Goal: Information Seeking & Learning: Learn about a topic

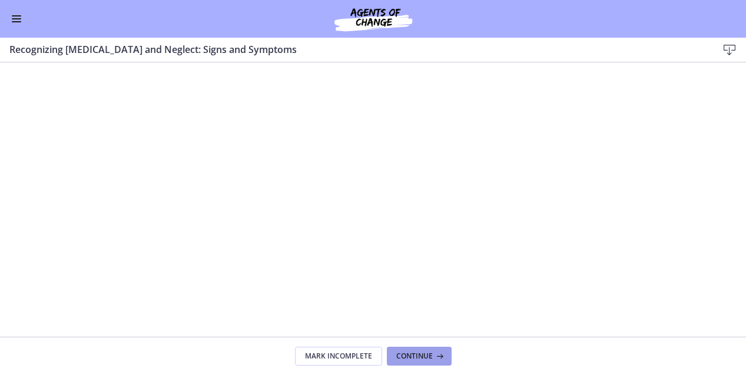
click at [402, 355] on span "Continue" at bounding box center [414, 355] width 36 height 9
click at [424, 350] on button "Continue" at bounding box center [419, 356] width 65 height 19
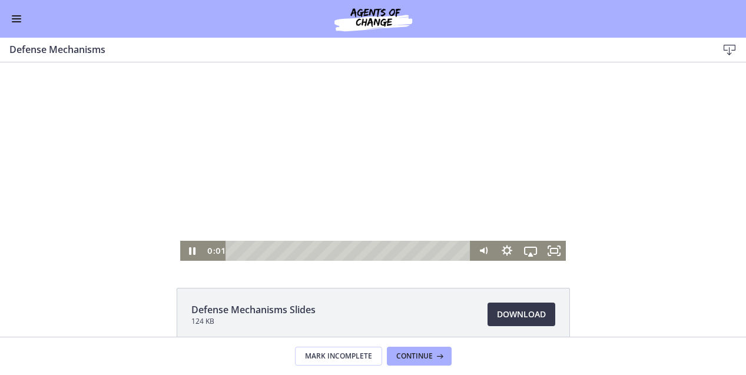
scroll to position [8, 0]
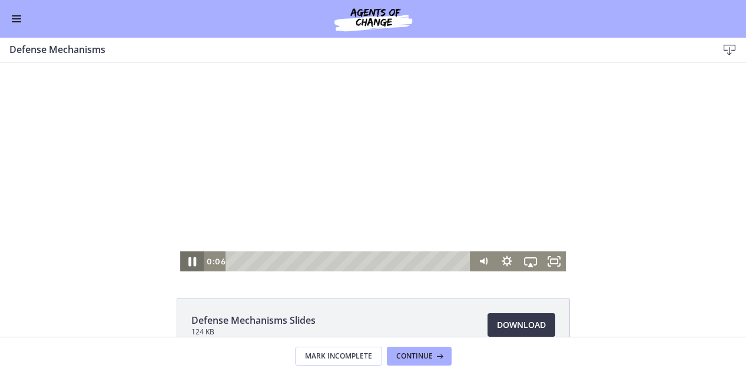
click at [191, 261] on icon "Pause" at bounding box center [192, 261] width 8 height 9
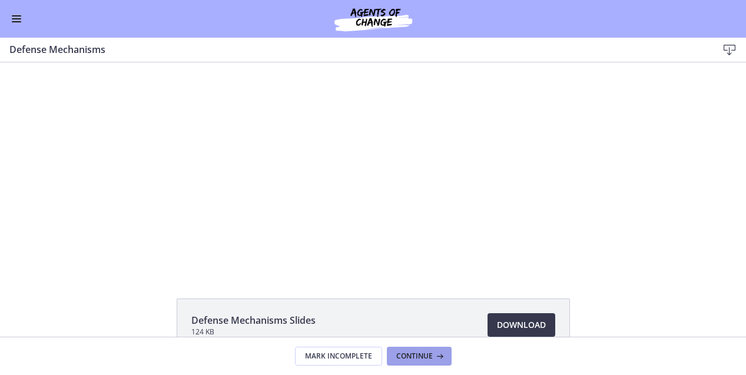
click at [426, 351] on span "Continue" at bounding box center [414, 355] width 36 height 9
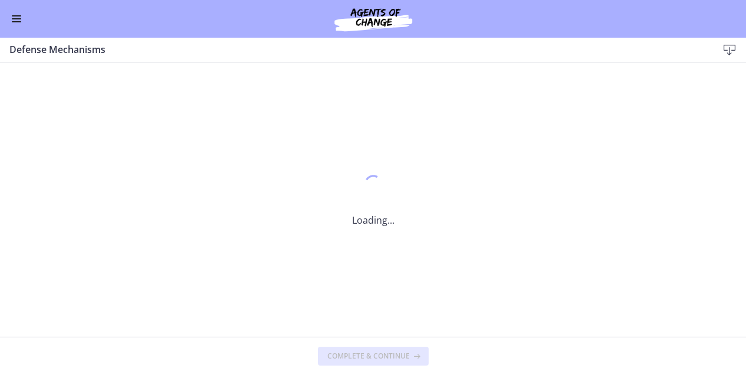
scroll to position [0, 0]
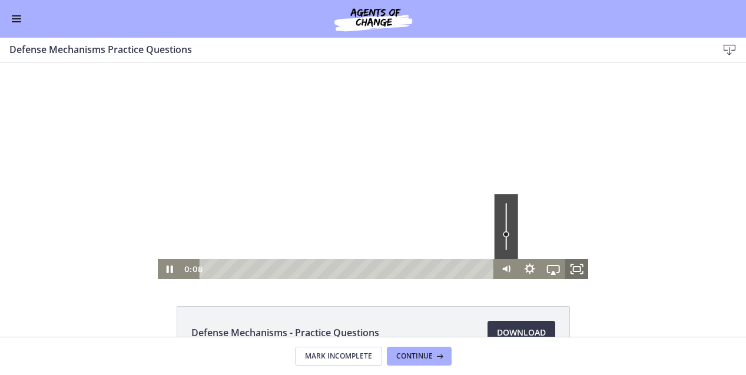
click at [573, 268] on rect "Fullscreen" at bounding box center [576, 269] width 7 height 5
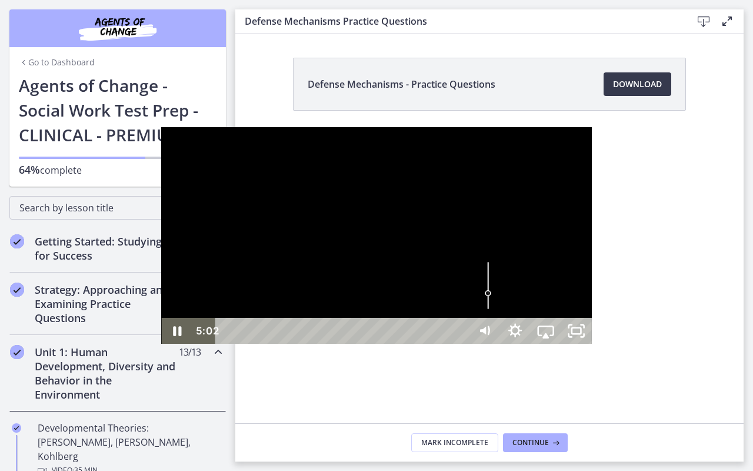
click at [275, 344] on div at bounding box center [376, 235] width 430 height 217
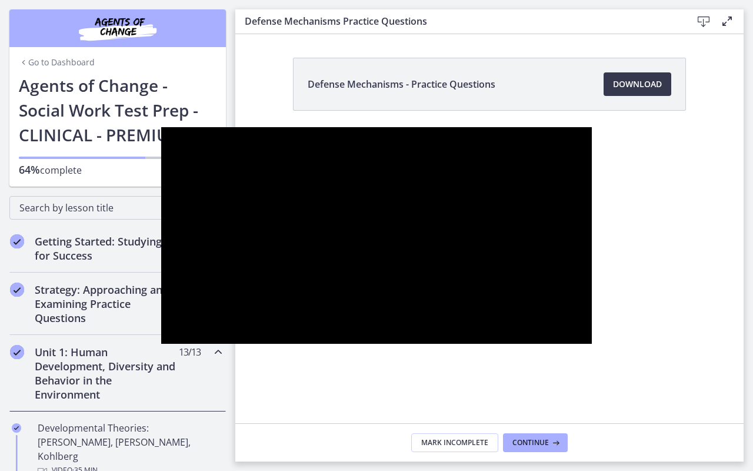
click at [276, 344] on div at bounding box center [376, 235] width 430 height 217
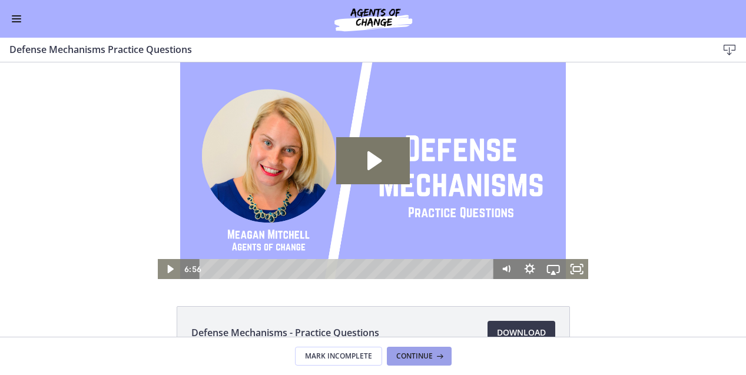
click at [437, 361] on button "Continue" at bounding box center [419, 356] width 65 height 19
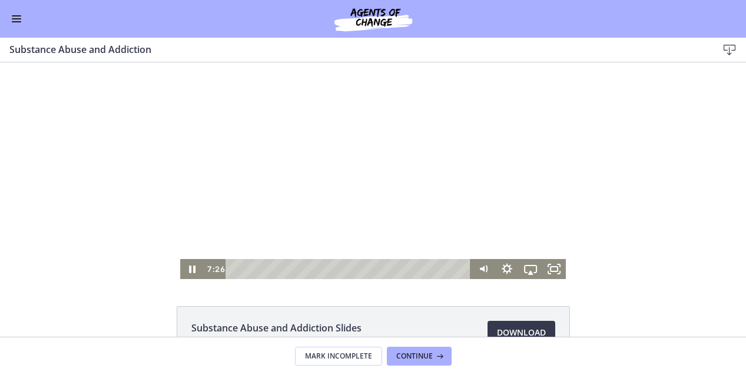
click at [315, 175] on div at bounding box center [372, 170] width 385 height 217
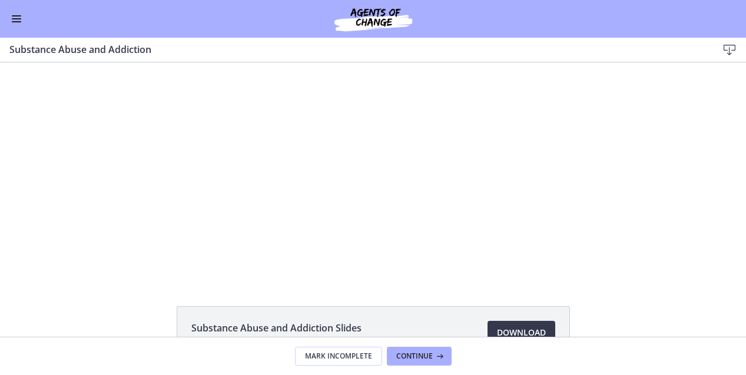
click at [424, 345] on footer "Mark Incomplete Continue" at bounding box center [373, 356] width 746 height 38
click at [423, 359] on span "Continue" at bounding box center [414, 355] width 36 height 9
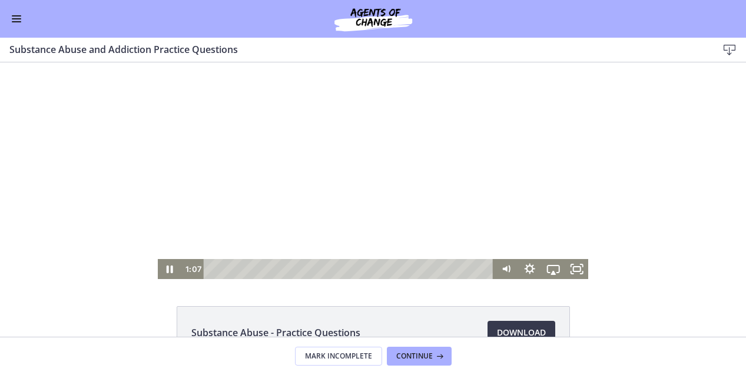
click at [421, 220] on div at bounding box center [373, 170] width 430 height 217
click at [429, 205] on div at bounding box center [373, 170] width 430 height 217
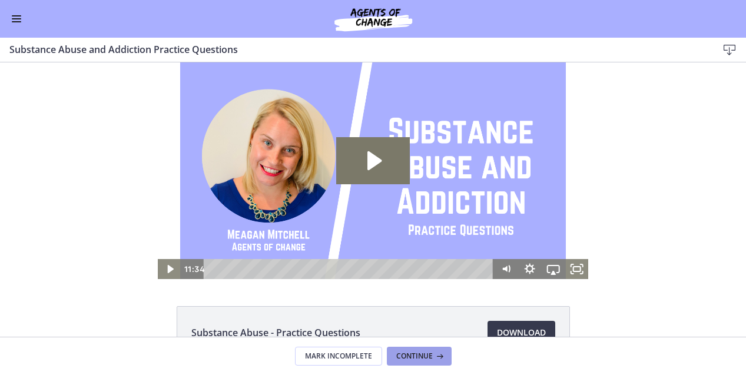
click at [433, 353] on icon at bounding box center [439, 355] width 12 height 9
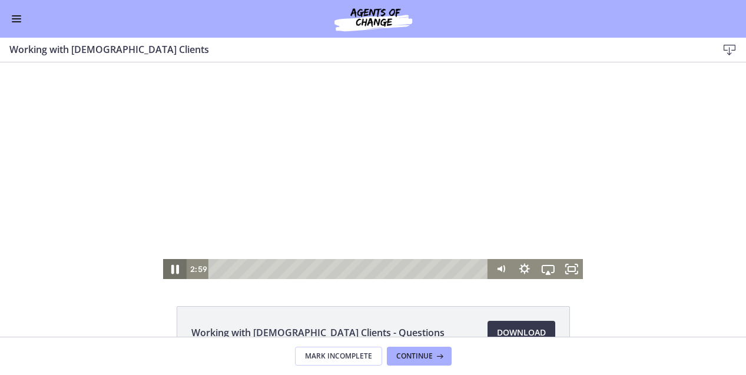
click at [175, 265] on icon "Pause" at bounding box center [175, 269] width 28 height 24
click at [174, 268] on icon "Play Video" at bounding box center [175, 269] width 6 height 8
click at [174, 268] on icon "Pause" at bounding box center [175, 269] width 6 height 8
click at [173, 268] on icon "Play Video" at bounding box center [175, 269] width 7 height 10
click at [341, 178] on div at bounding box center [373, 170] width 420 height 217
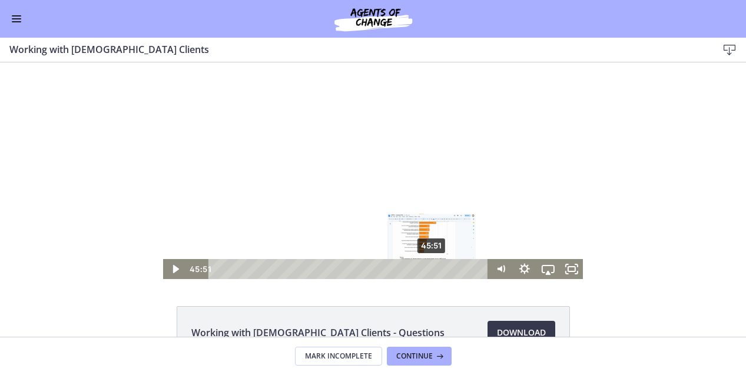
click at [433, 266] on div "45:51" at bounding box center [349, 269] width 265 height 20
click at [445, 266] on div "48:29" at bounding box center [349, 269] width 265 height 20
click at [177, 269] on icon "Play Video" at bounding box center [175, 269] width 6 height 8
click at [178, 263] on icon "Pause" at bounding box center [175, 269] width 28 height 24
click at [451, 270] on div "49:44" at bounding box center [349, 269] width 265 height 20
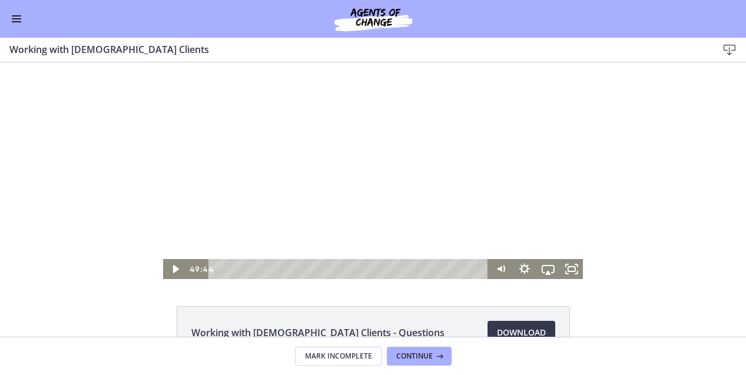
click at [333, 212] on div at bounding box center [373, 170] width 420 height 217
click at [174, 270] on icon "Pause" at bounding box center [175, 269] width 24 height 20
click at [174, 270] on icon "Play Video" at bounding box center [175, 269] width 7 height 10
